Goal: Find specific page/section: Find specific page/section

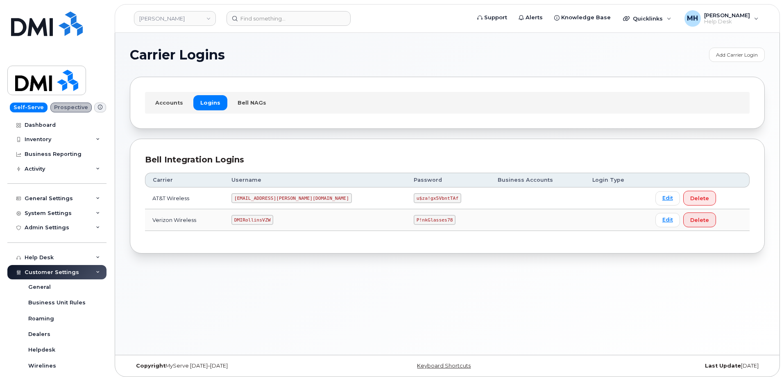
scroll to position [123, 0]
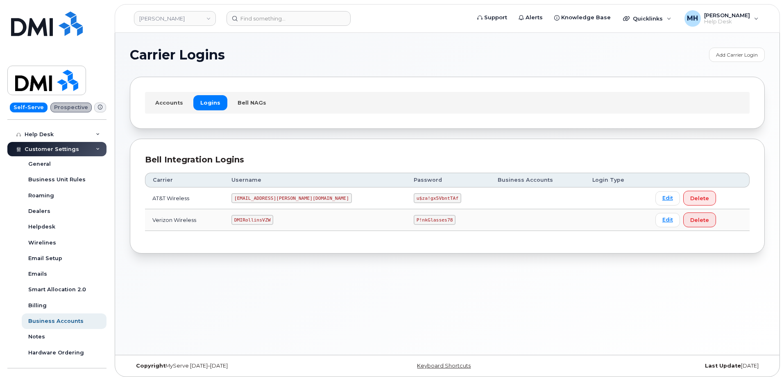
drag, startPoint x: 228, startPoint y: 32, endPoint x: 232, endPoint y: 31, distance: 4.2
click at [230, 32] on header "Rollins Support Alerts Knowledge Base Quicklinks Suspend / Cancel Device Change…" at bounding box center [448, 18] width 666 height 29
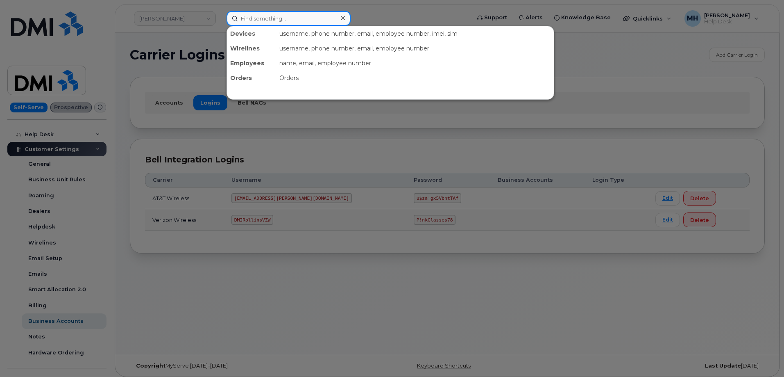
click at [247, 21] on input at bounding box center [289, 18] width 124 height 15
paste input "[PERSON_NAME]"
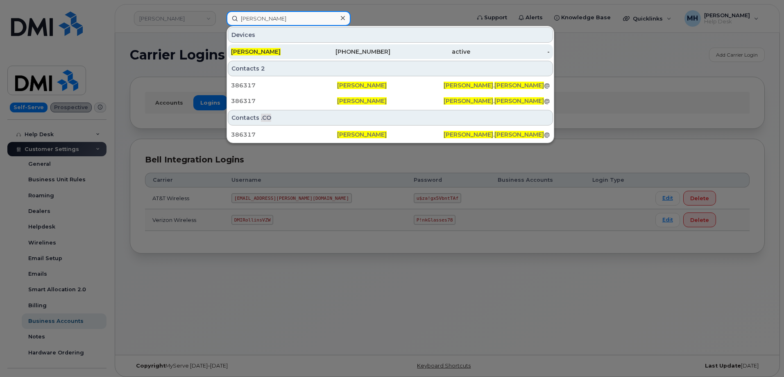
type input "[PERSON_NAME]"
click at [299, 57] on div "[PERSON_NAME]" at bounding box center [271, 51] width 80 height 15
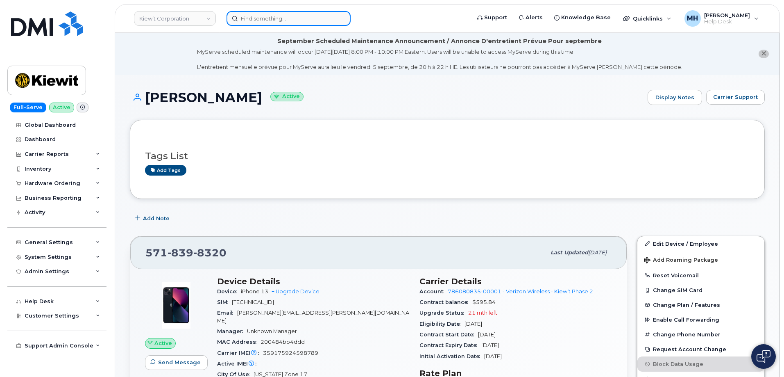
click at [324, 13] on input at bounding box center [289, 18] width 124 height 15
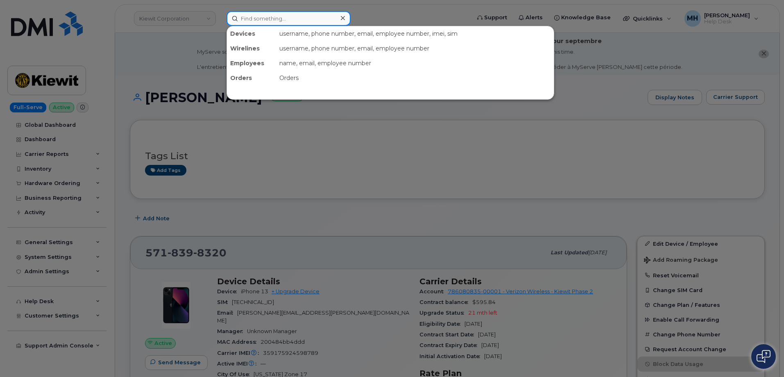
paste input "[PHONE_NUMBER]"
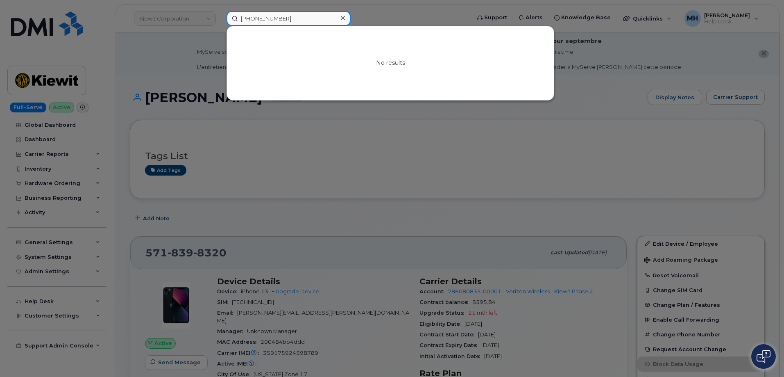
drag, startPoint x: 283, startPoint y: 23, endPoint x: 226, endPoint y: 23, distance: 57.0
click at [226, 23] on div "[PHONE_NUMBER] No results" at bounding box center [346, 18] width 252 height 15
paste input "[PERSON_NAME]"
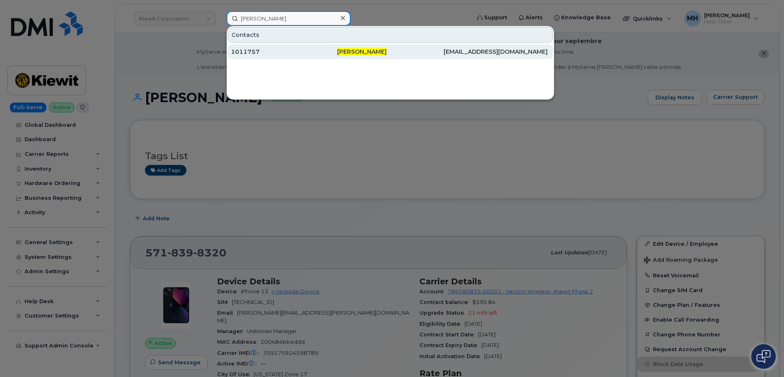
type input "[PERSON_NAME]"
click at [316, 54] on div "1011757" at bounding box center [284, 52] width 106 height 8
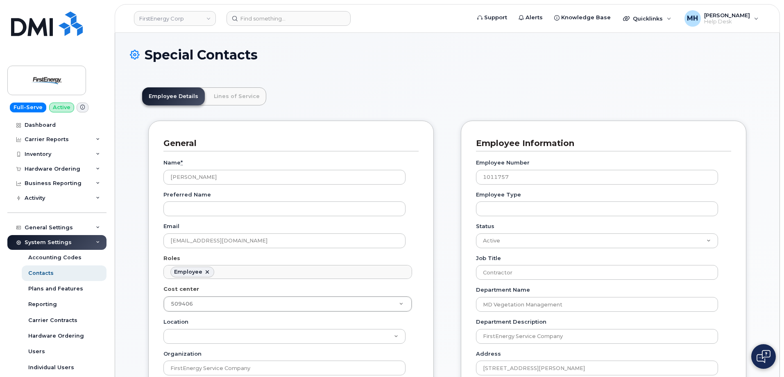
scroll to position [24, 0]
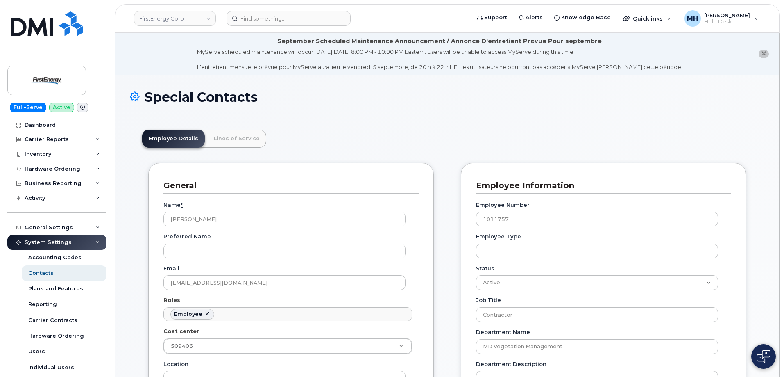
click at [242, 130] on link "Lines of Service" at bounding box center [236, 139] width 59 height 18
